Goal: Task Accomplishment & Management: Use online tool/utility

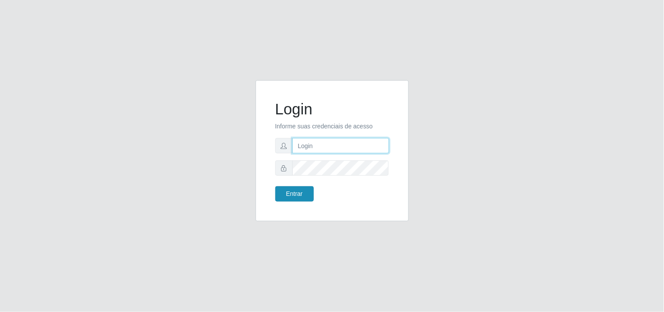
type input "[EMAIL_ADDRESS][DOMAIN_NAME]"
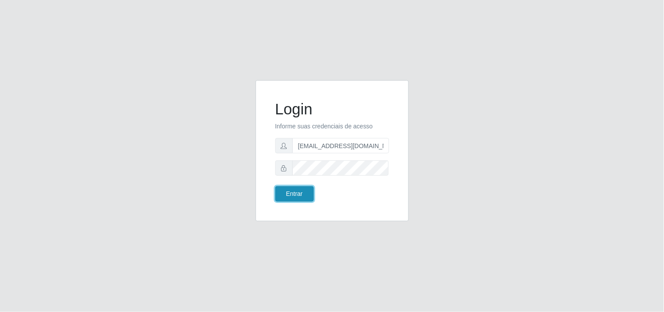
click at [293, 199] on button "Entrar" at bounding box center [294, 193] width 39 height 15
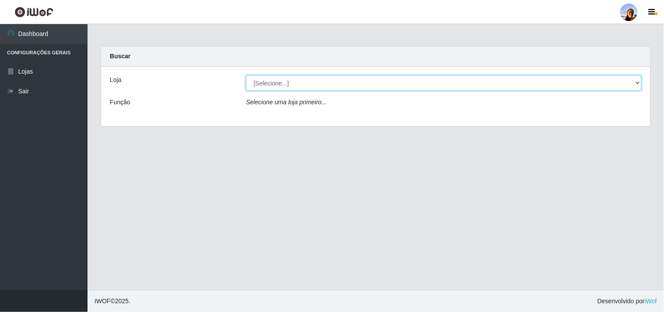
click at [635, 85] on select "[Selecione...] Supermercado [GEOGRAPHIC_DATA]" at bounding box center [444, 82] width 396 height 15
select select "166"
click at [246, 75] on select "[Selecione...] Supermercado [GEOGRAPHIC_DATA]" at bounding box center [444, 82] width 396 height 15
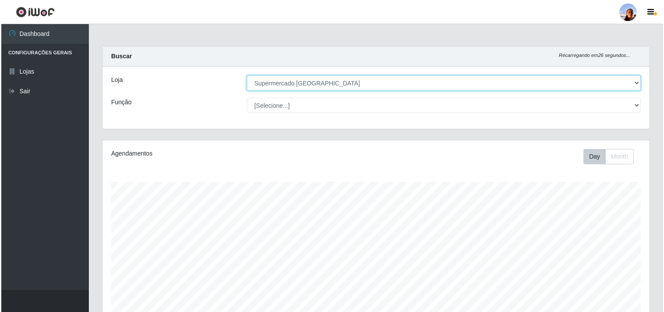
scroll to position [152, 0]
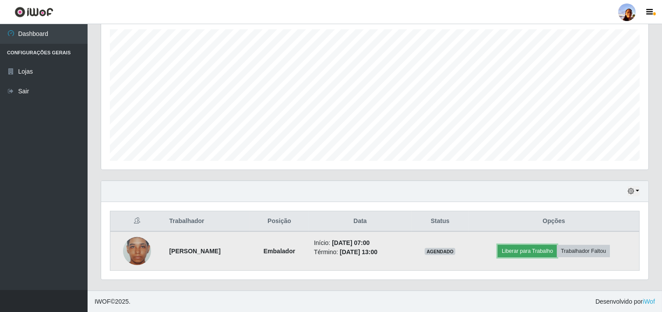
click at [512, 250] on button "Liberar para Trabalho" at bounding box center [527, 251] width 59 height 12
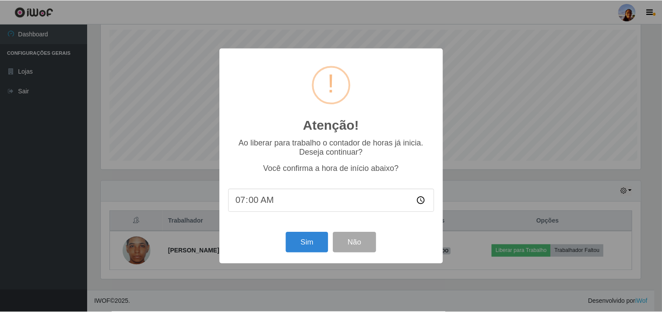
scroll to position [181, 542]
click at [311, 252] on button "Sim" at bounding box center [308, 242] width 42 height 21
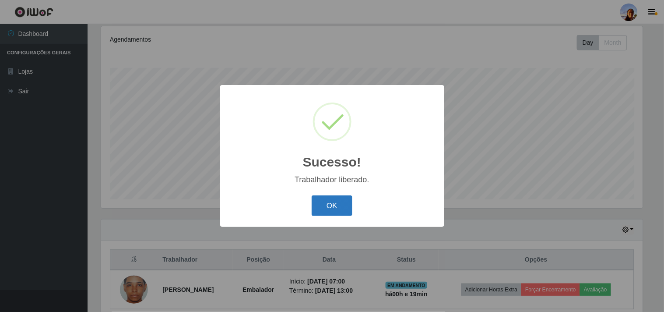
click at [336, 211] on button "OK" at bounding box center [332, 205] width 41 height 21
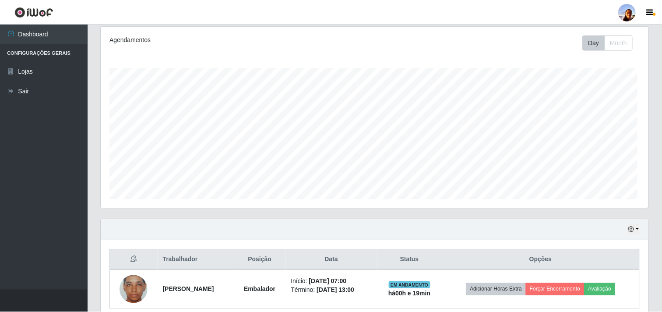
scroll to position [181, 547]
